Goal: Information Seeking & Learning: Learn about a topic

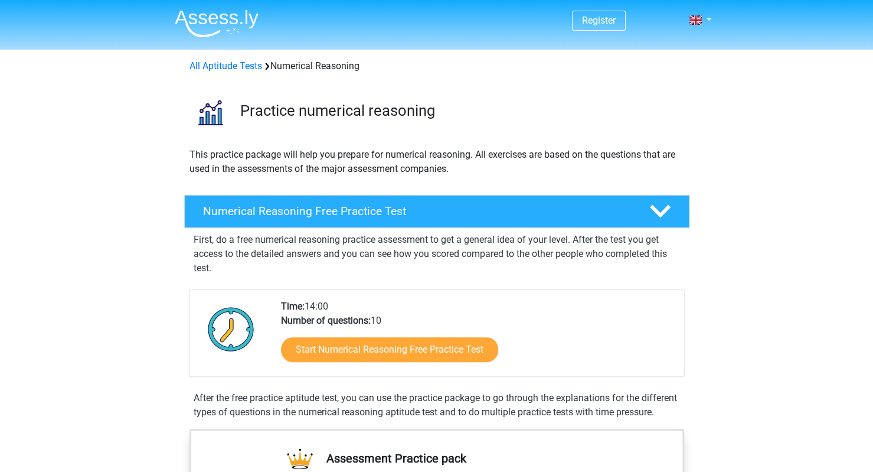
drag, startPoint x: 278, startPoint y: 304, endPoint x: 389, endPoint y: 314, distance: 111.5
click at [389, 314] on div "Time: 14:00 Number of questions: 10 Start Numerical Reasoning Free Practice Test" at bounding box center [478, 337] width 412 height 77
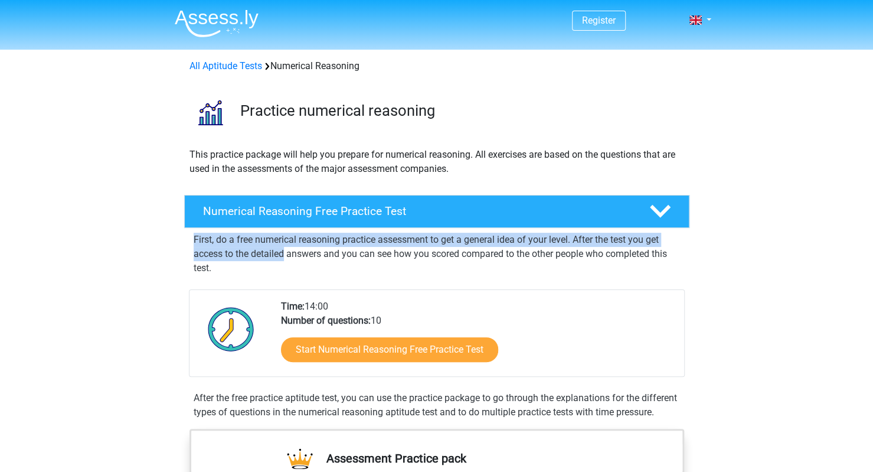
drag, startPoint x: 188, startPoint y: 243, endPoint x: 286, endPoint y: 259, distance: 99.4
click at [286, 259] on div "Numerical Reasoning Free Practice Test First, do a free numerical reasoning pra…" at bounding box center [437, 309] width 533 height 229
click at [286, 259] on p "First, do a free numerical reasoning practice assessment to get a general idea …" at bounding box center [437, 254] width 487 height 43
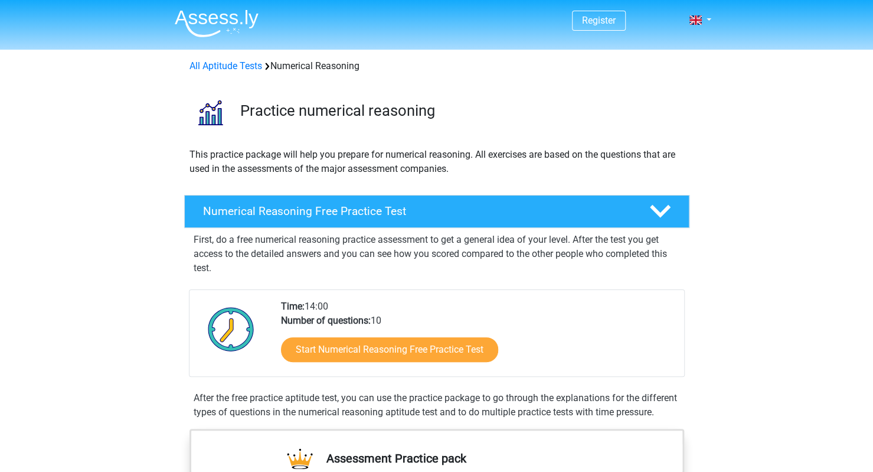
drag, startPoint x: 243, startPoint y: 260, endPoint x: 172, endPoint y: 247, distance: 71.5
click at [172, 247] on div "Numerical Reasoning Free Practice Test First, do a free numerical reasoning pra…" at bounding box center [437, 309] width 533 height 229
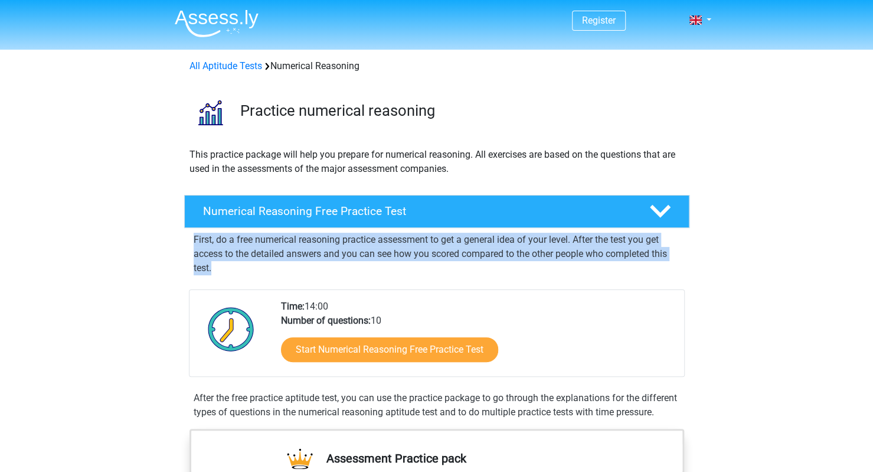
drag, startPoint x: 195, startPoint y: 243, endPoint x: 235, endPoint y: 268, distance: 47.2
click at [234, 268] on p "First, do a free numerical reasoning practice assessment to get a general idea …" at bounding box center [437, 254] width 487 height 43
click at [235, 268] on p "First, do a free numerical reasoning practice assessment to get a general idea …" at bounding box center [437, 254] width 487 height 43
drag, startPoint x: 235, startPoint y: 268, endPoint x: 190, endPoint y: 246, distance: 49.7
click at [190, 246] on div "First, do a free numerical reasoning practice assessment to get a general idea …" at bounding box center [437, 251] width 496 height 47
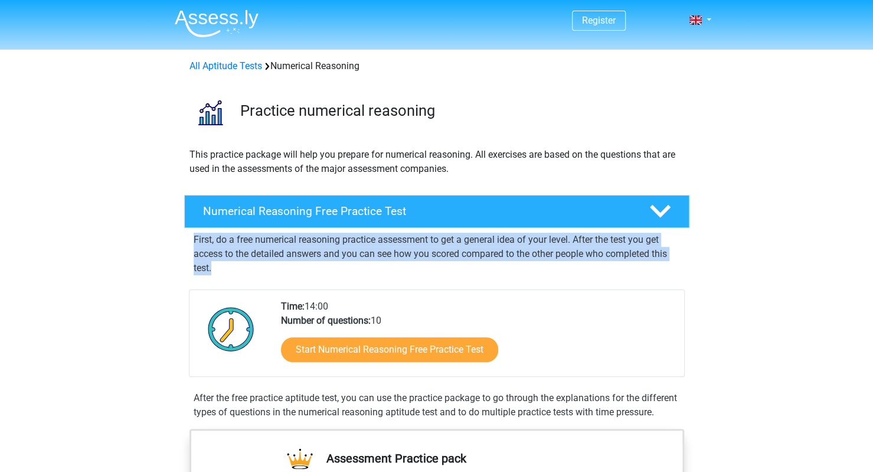
click at [190, 246] on div "First, do a free numerical reasoning practice assessment to get a general idea …" at bounding box center [437, 251] width 496 height 47
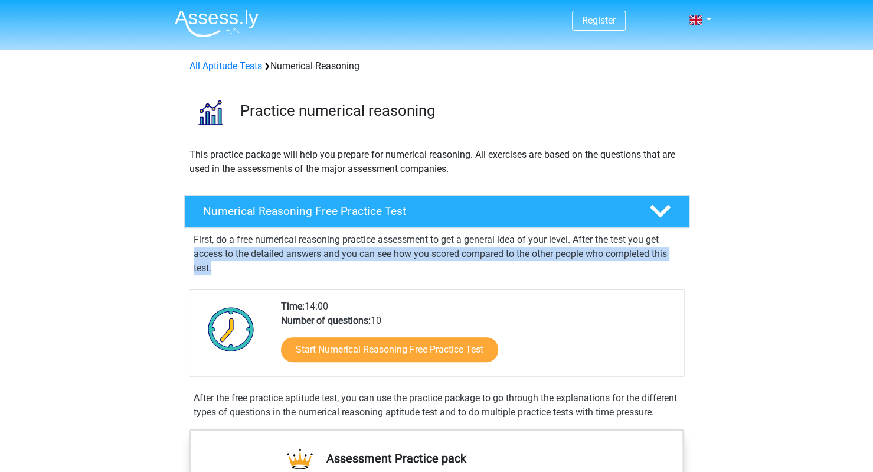
drag, startPoint x: 190, startPoint y: 246, endPoint x: 222, endPoint y: 263, distance: 35.9
click at [222, 263] on div "First, do a free numerical reasoning practice assessment to get a general idea …" at bounding box center [437, 251] width 496 height 47
click at [222, 263] on p "First, do a free numerical reasoning practice assessment to get a general idea …" at bounding box center [437, 254] width 487 height 43
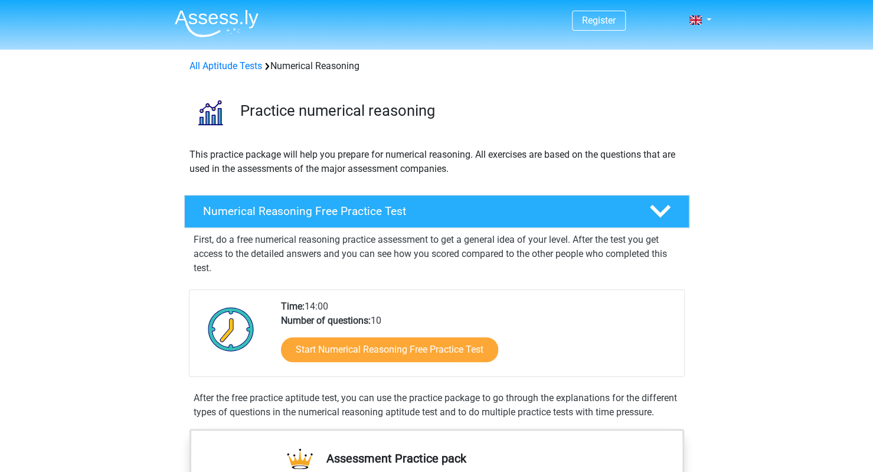
click at [222, 263] on p "First, do a free numerical reasoning practice assessment to get a general idea …" at bounding box center [437, 254] width 487 height 43
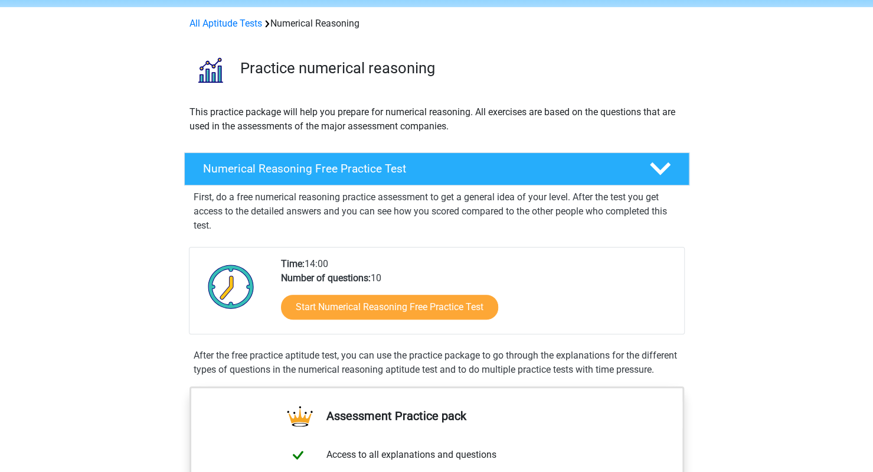
scroll to position [118, 0]
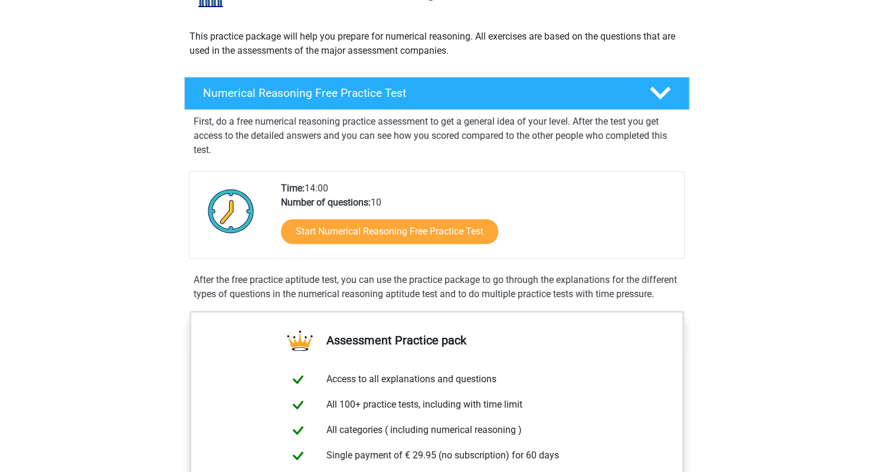
drag, startPoint x: 353, startPoint y: 286, endPoint x: 485, endPoint y: 283, distance: 132.3
click at [485, 283] on div "After the free practice aptitude test, you can use the practice package to go t…" at bounding box center [437, 287] width 496 height 28
drag, startPoint x: 570, startPoint y: 285, endPoint x: 198, endPoint y: 291, distance: 372.1
click at [198, 291] on div "After the free practice aptitude test, you can use the practice package to go t…" at bounding box center [437, 287] width 496 height 28
click at [275, 301] on div "After the free practice aptitude test, you can use the practice package to go t…" at bounding box center [437, 287] width 496 height 28
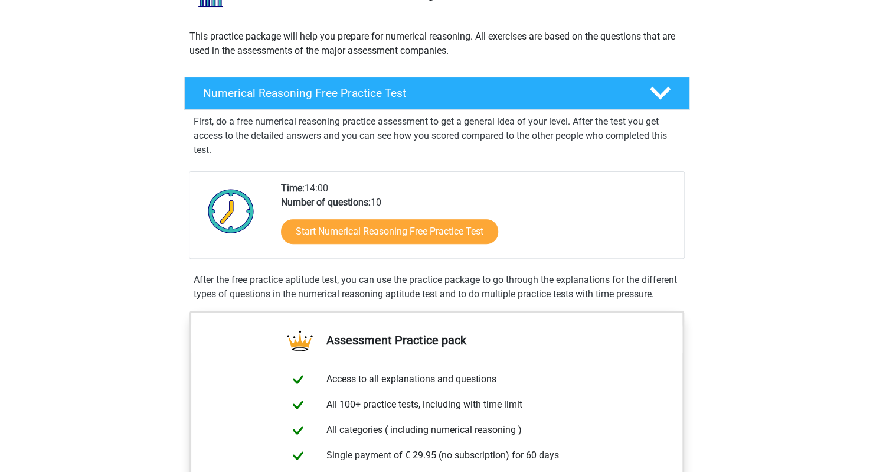
drag, startPoint x: 234, startPoint y: 315, endPoint x: 178, endPoint y: 284, distance: 64.2
click at [178, 284] on div "Numerical Reasoning Free Practice Test First, do a free numerical reasoning pra…" at bounding box center [437, 191] width 533 height 229
click at [229, 288] on div "After the free practice aptitude test, you can use the practice package to go t…" at bounding box center [437, 287] width 496 height 28
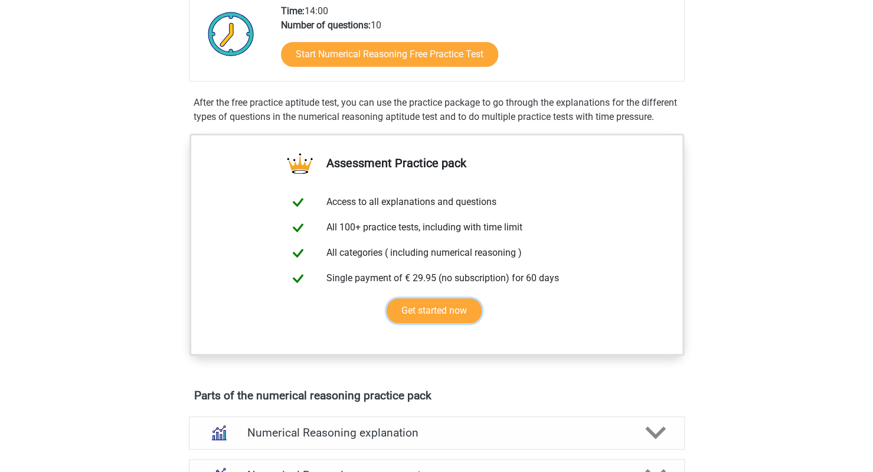
scroll to position [0, 0]
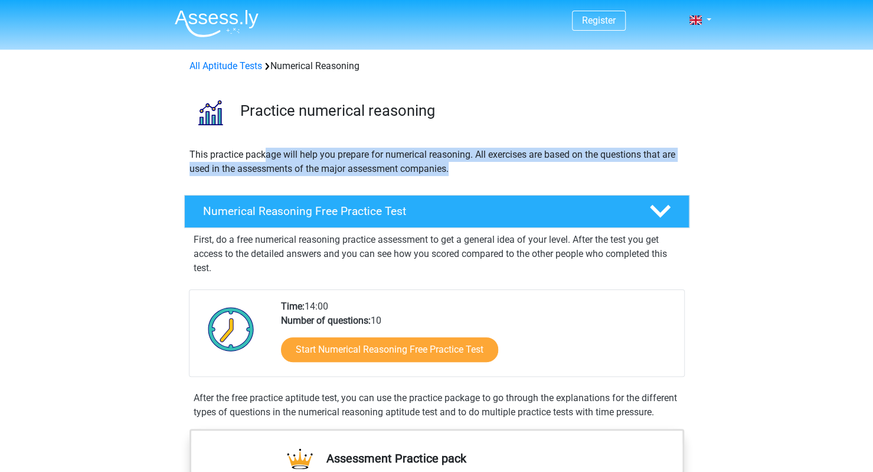
drag, startPoint x: 288, startPoint y: 159, endPoint x: 462, endPoint y: 167, distance: 173.8
click at [462, 167] on p "This practice package will help you prepare for numerical reasoning. All exerci…" at bounding box center [437, 162] width 495 height 28
drag, startPoint x: 481, startPoint y: 161, endPoint x: 443, endPoint y: 174, distance: 39.8
click at [443, 174] on p "This practice package will help you prepare for numerical reasoning. All exerci…" at bounding box center [437, 162] width 495 height 28
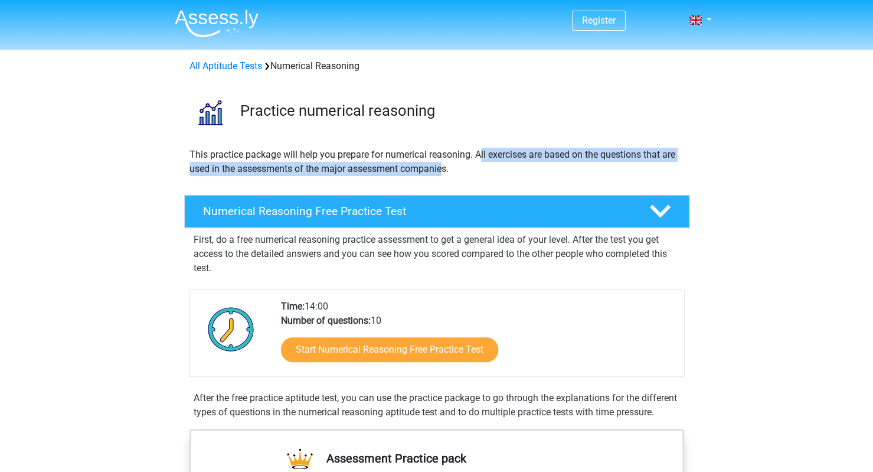
click at [444, 174] on p "This practice package will help you prepare for numerical reasoning. All exerci…" at bounding box center [437, 162] width 495 height 28
drag, startPoint x: 469, startPoint y: 165, endPoint x: 191, endPoint y: 151, distance: 278.5
click at [191, 151] on p "This practice package will help you prepare for numerical reasoning. All exerci…" at bounding box center [437, 162] width 495 height 28
click at [204, 161] on p "This practice package will help you prepare for numerical reasoning. All exerci…" at bounding box center [437, 162] width 495 height 28
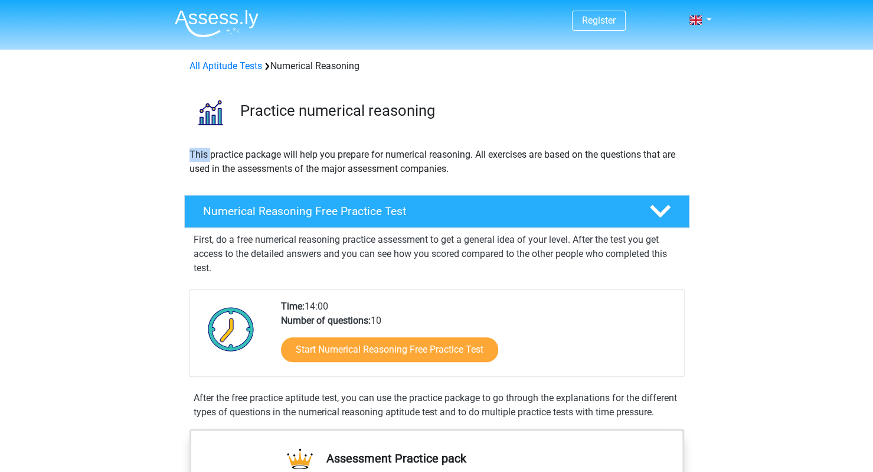
click at [204, 161] on p "This practice package will help you prepare for numerical reasoning. All exerci…" at bounding box center [437, 162] width 495 height 28
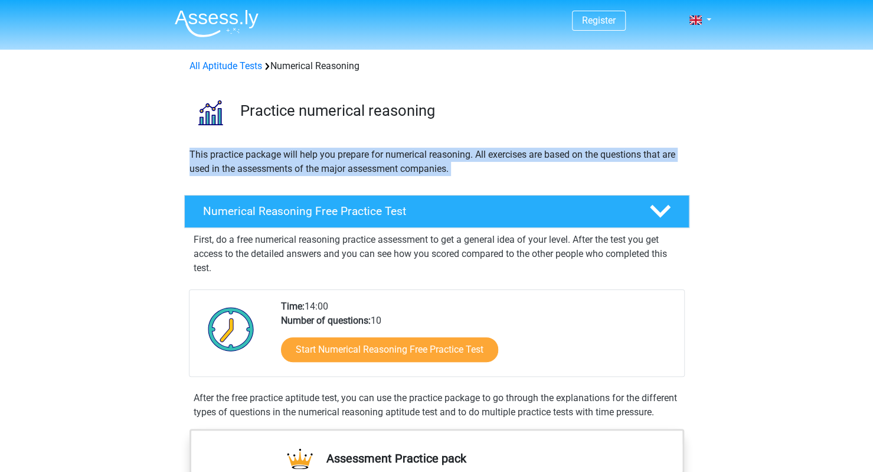
click at [204, 161] on p "This practice package will help you prepare for numerical reasoning. All exerci…" at bounding box center [437, 162] width 495 height 28
click at [262, 155] on p "This practice package will help you prepare for numerical reasoning. All exerci…" at bounding box center [437, 162] width 495 height 28
